Goal: Information Seeking & Learning: Check status

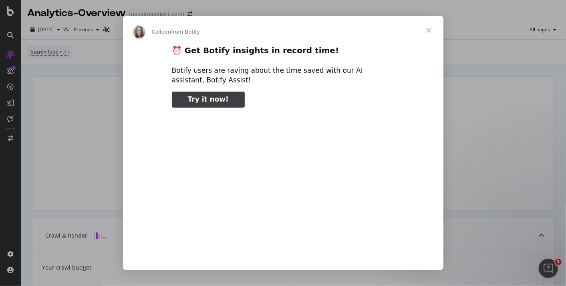
type input "105610"
click at [430, 29] on span "Close" at bounding box center [428, 30] width 29 height 29
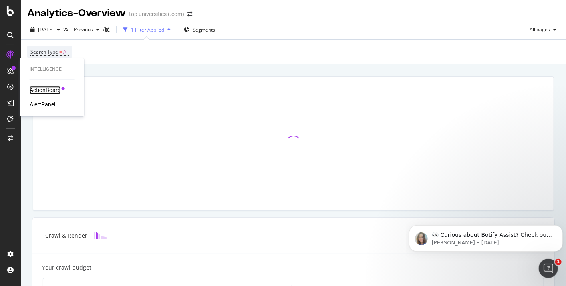
click at [54, 89] on div "ActionBoard" at bounding box center [45, 90] width 31 height 8
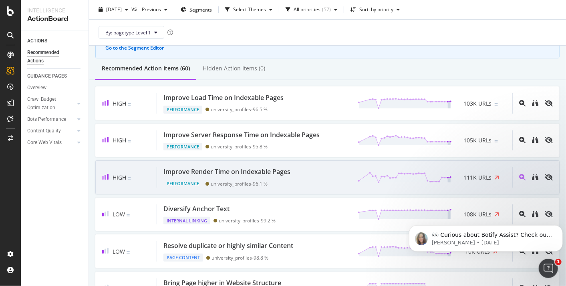
scroll to position [56, 0]
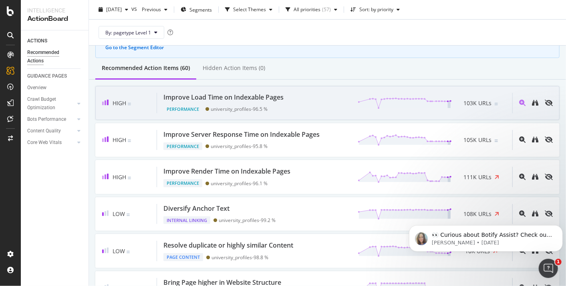
click at [315, 108] on div "Improve Load Time on Indexable Pages Performance university_profiles - 96.5 % 1…" at bounding box center [334, 103] width 355 height 20
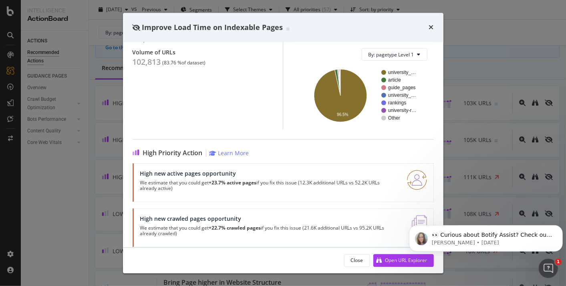
scroll to position [99, 0]
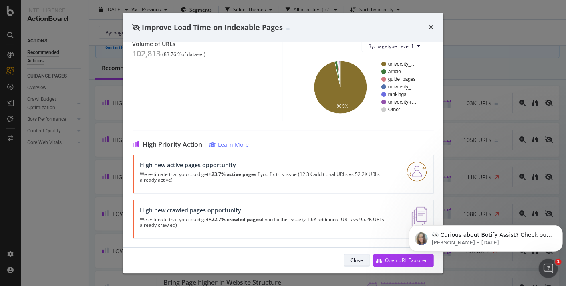
click at [359, 262] on div "Close" at bounding box center [357, 260] width 12 height 7
